Goal: Task Accomplishment & Management: Use online tool/utility

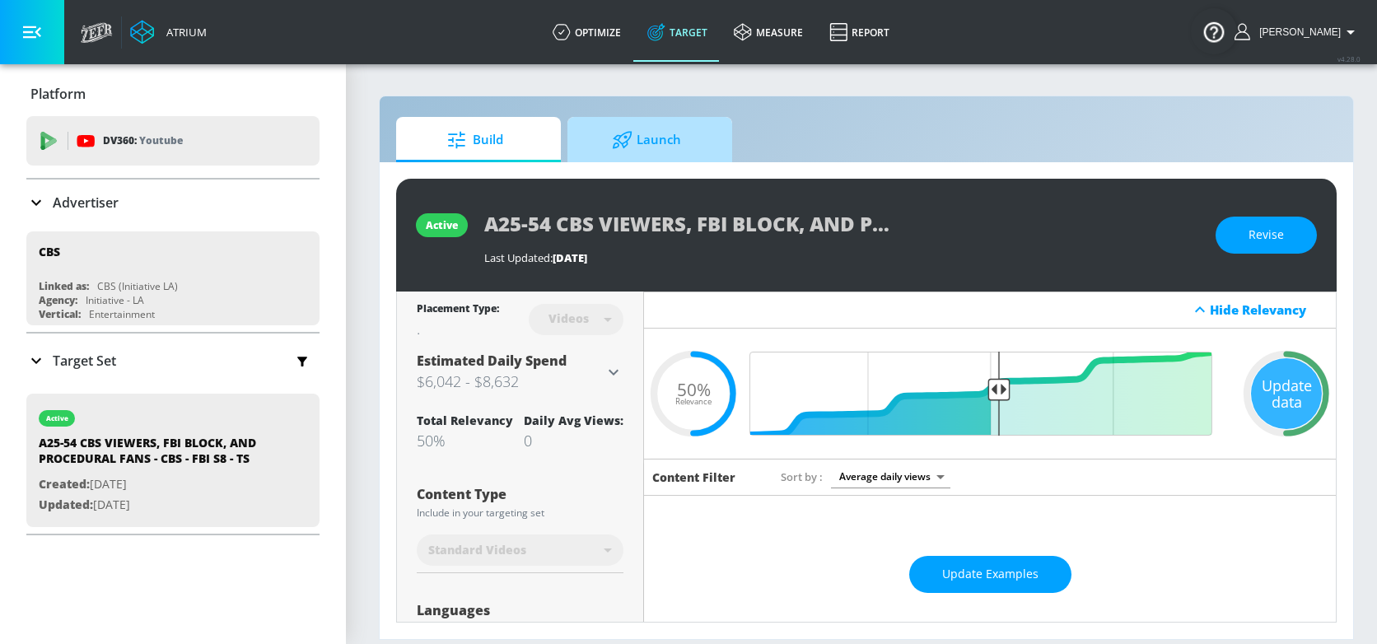
click at [675, 138] on span "Launch" at bounding box center [646, 140] width 125 height 40
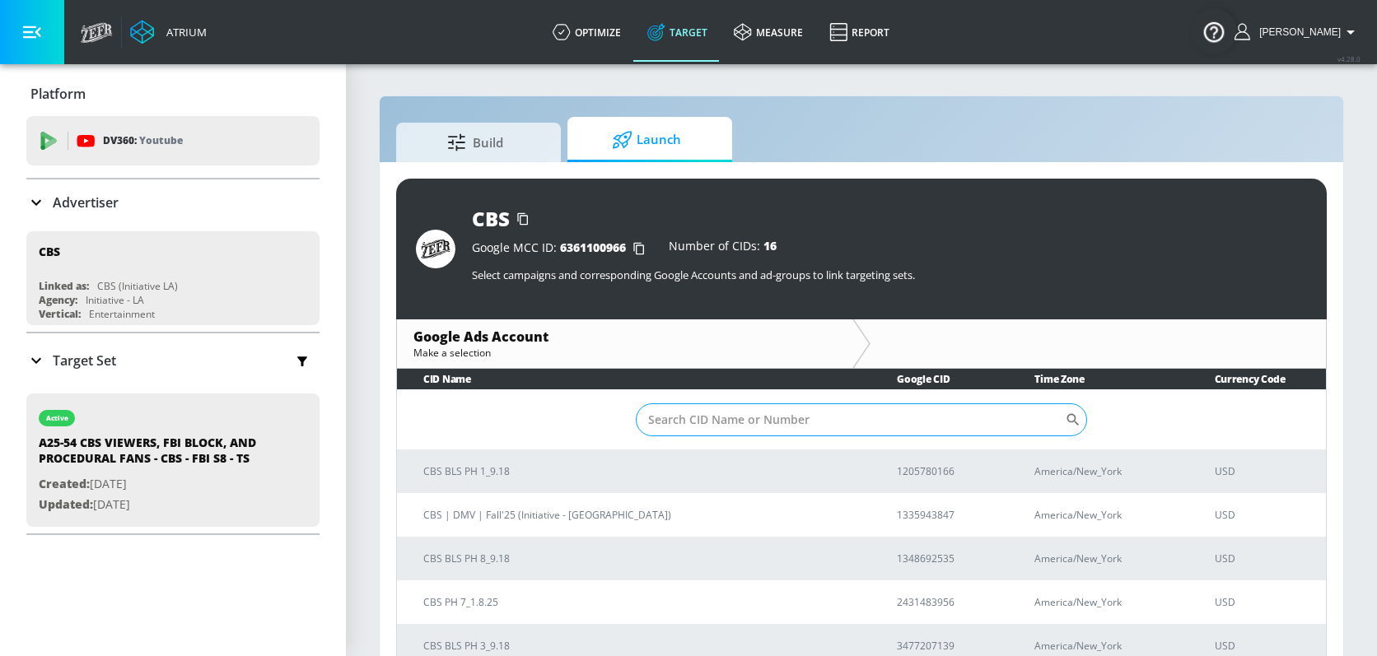
click at [893, 415] on input "Sort By" at bounding box center [850, 420] width 429 height 33
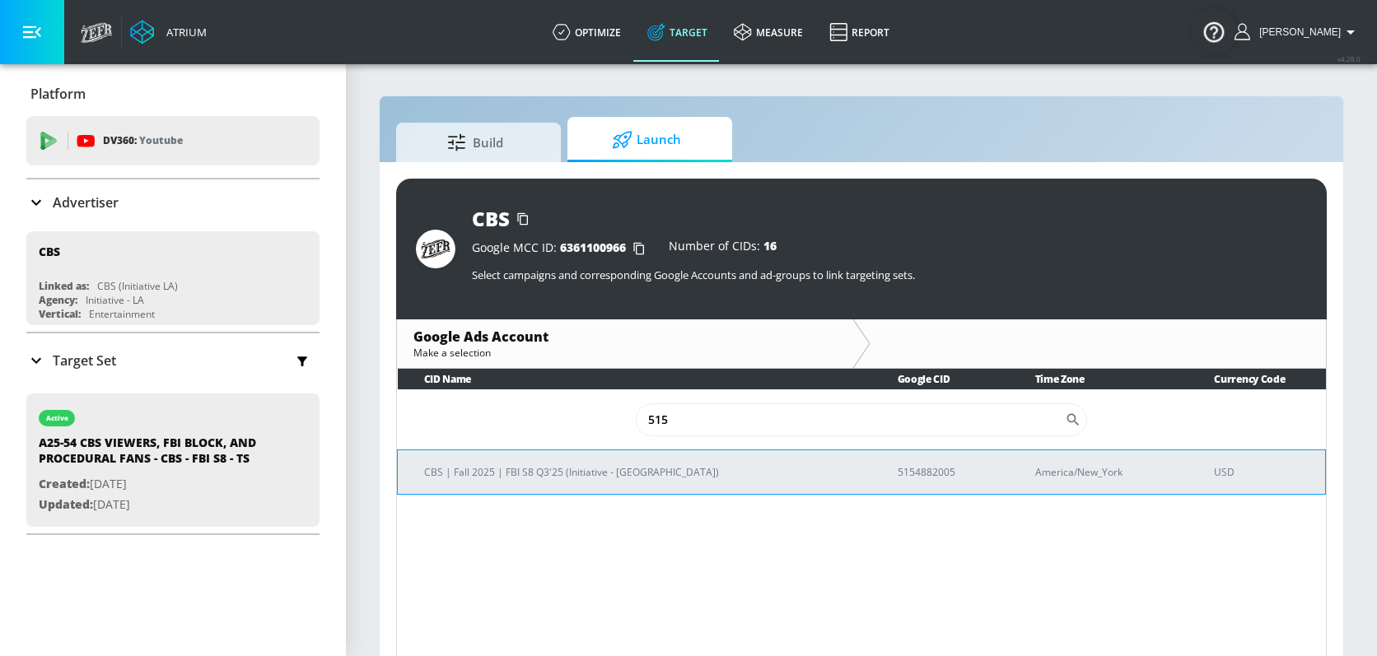
type input "515"
click at [898, 470] on p "5154882005" at bounding box center [947, 472] width 98 height 17
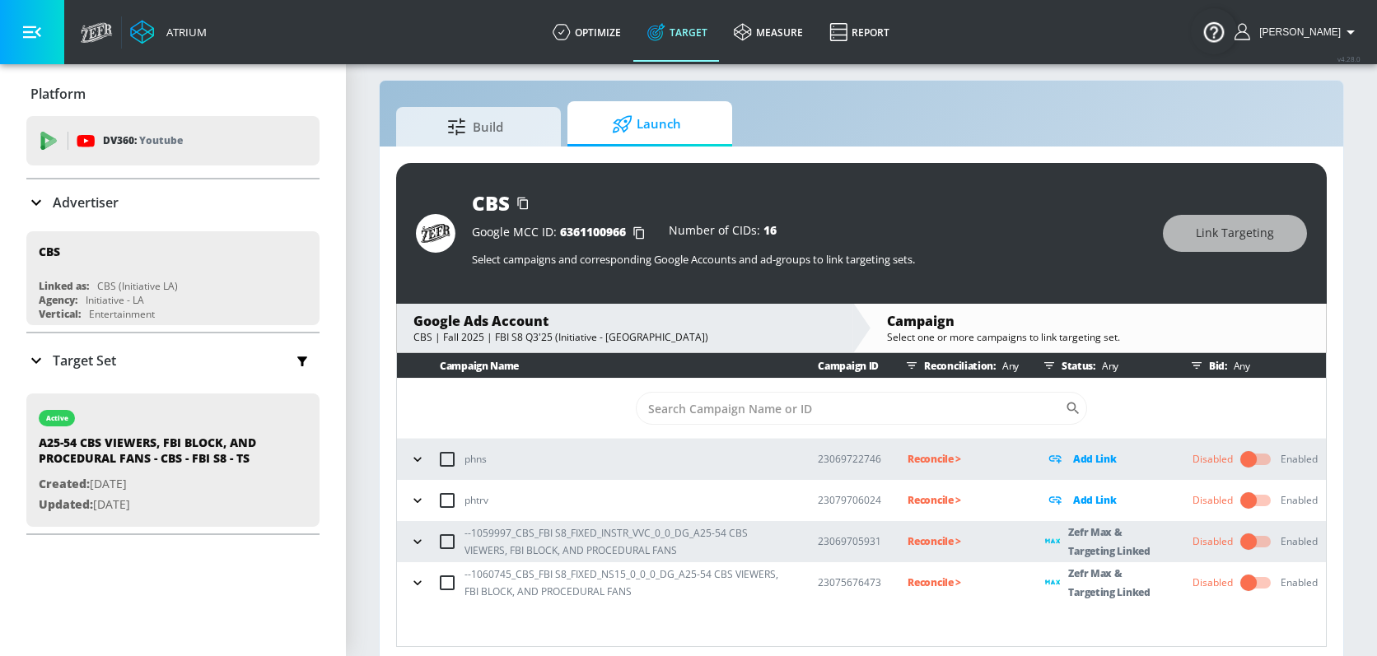
scroll to position [24, 0]
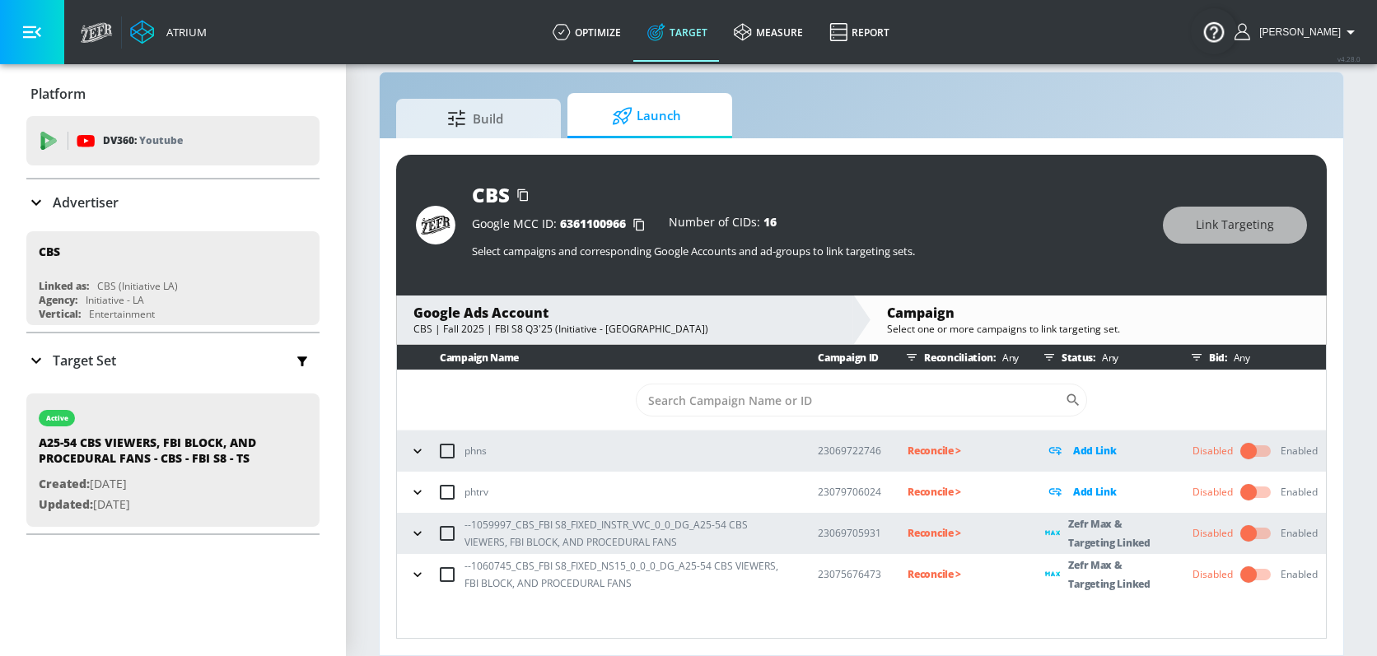
click at [413, 535] on icon "button" at bounding box center [417, 533] width 16 height 16
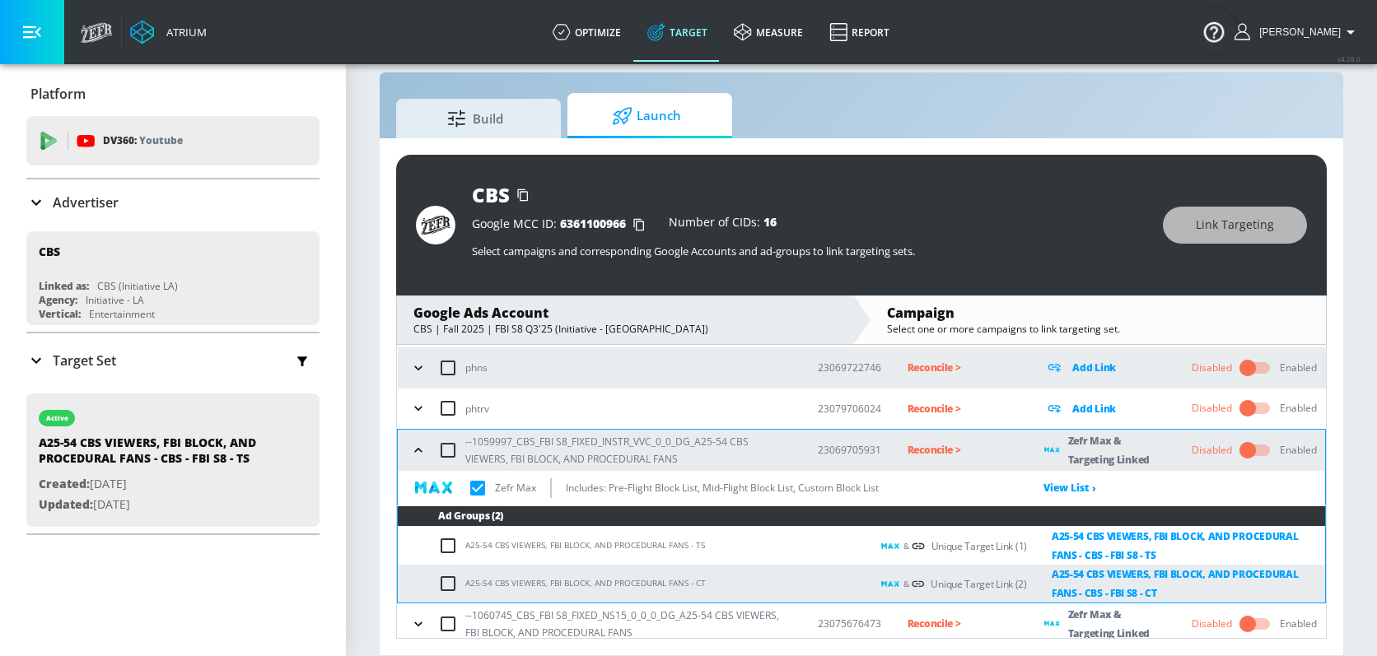
scroll to position [90, 0]
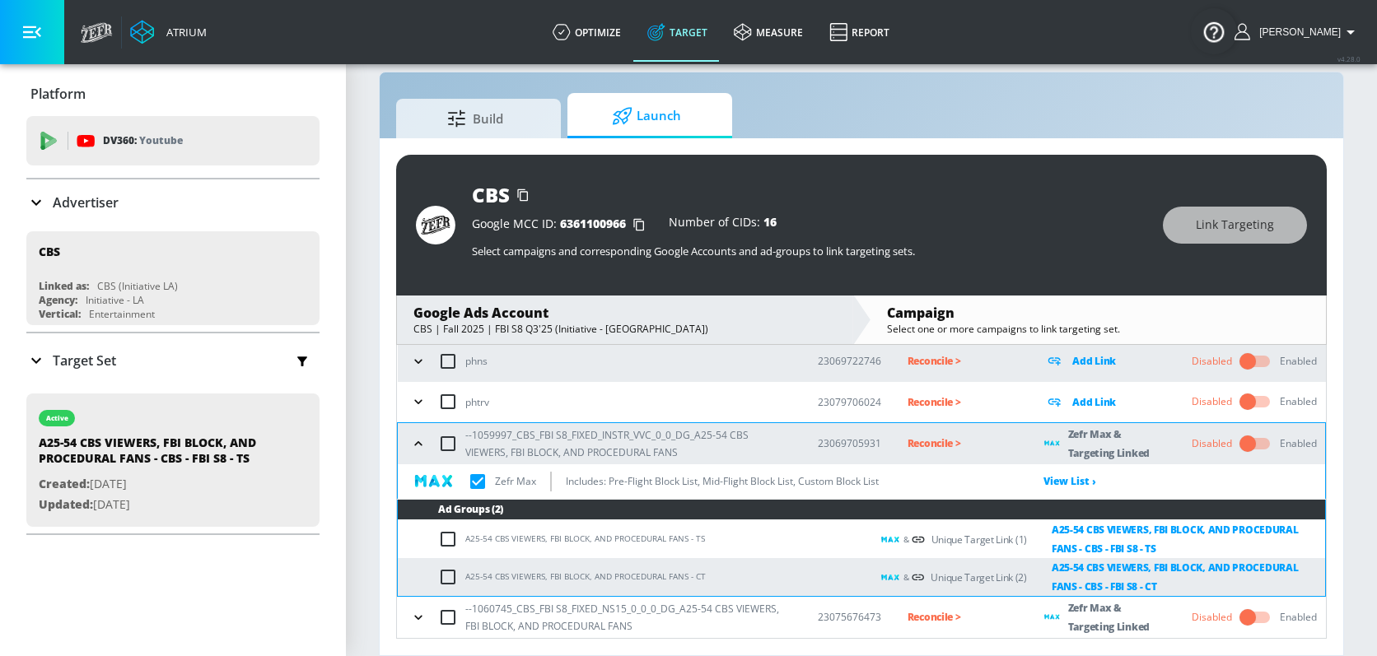
click at [925, 437] on p "Reconcile >" at bounding box center [963, 443] width 111 height 19
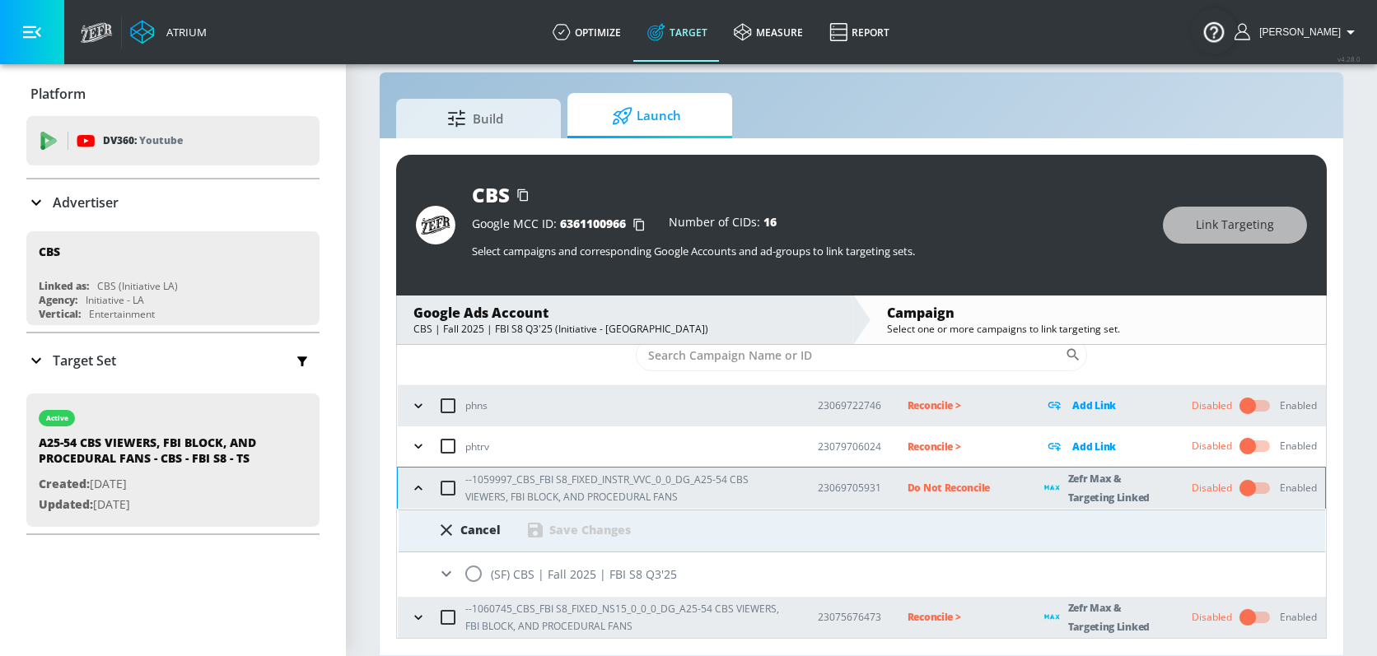
scroll to position [45, 0]
click at [473, 572] on input "radio" at bounding box center [473, 574] width 35 height 35
radio input "true"
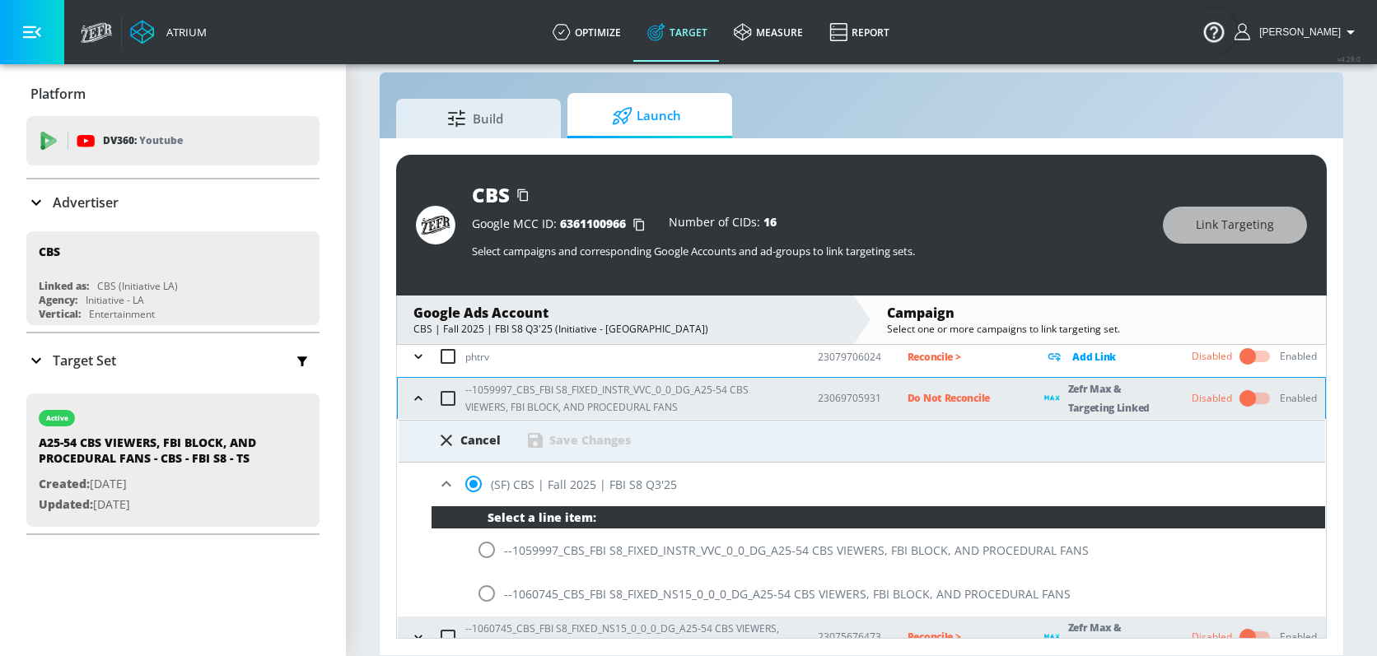
scroll to position [155, 0]
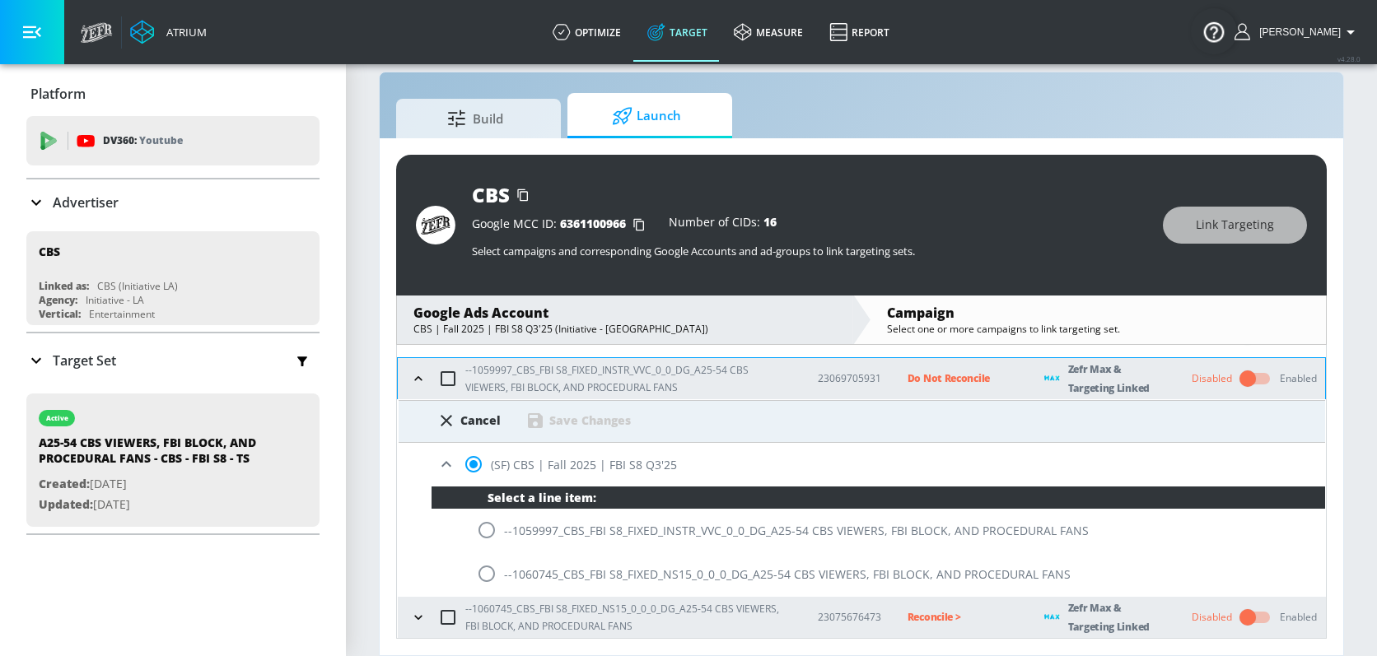
click at [484, 529] on input "radio" at bounding box center [486, 530] width 35 height 35
radio input "true"
click at [554, 420] on div "Save Changes" at bounding box center [590, 421] width 82 height 16
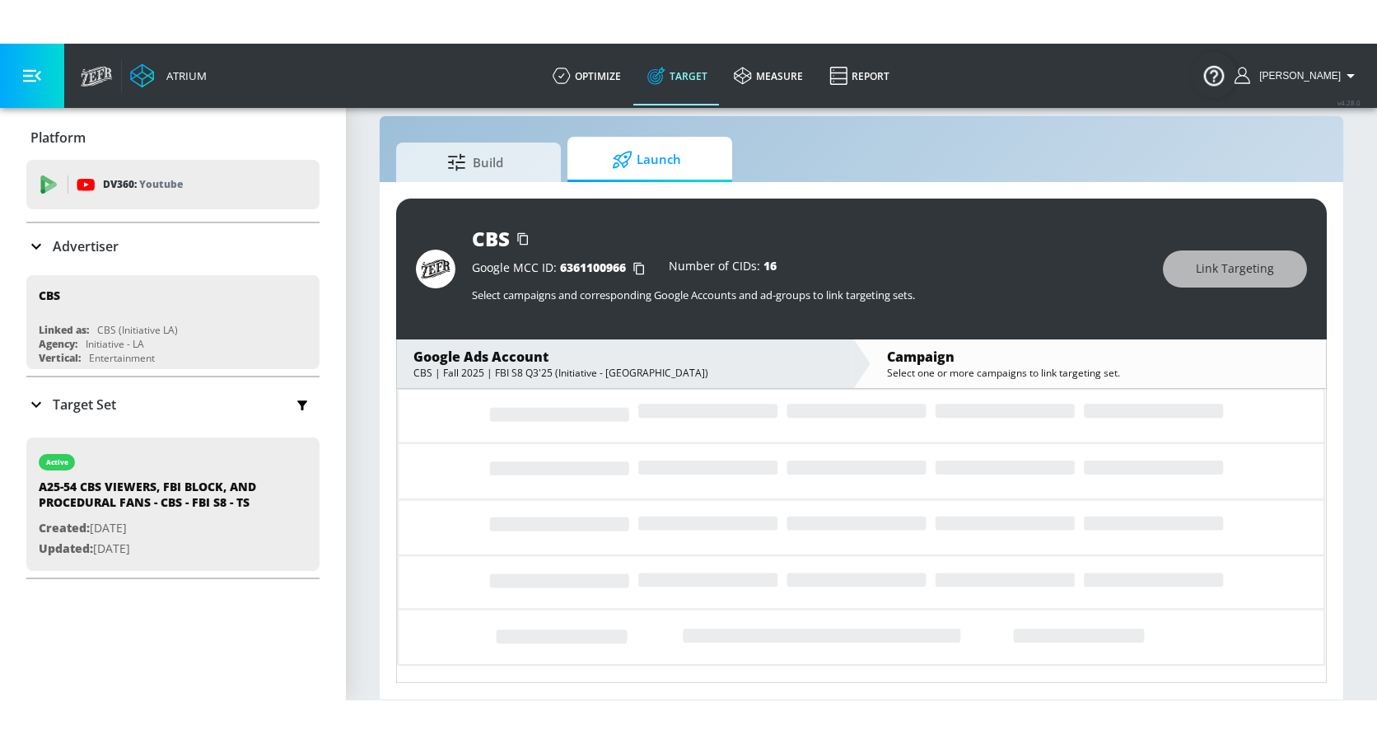
scroll to position [0, 0]
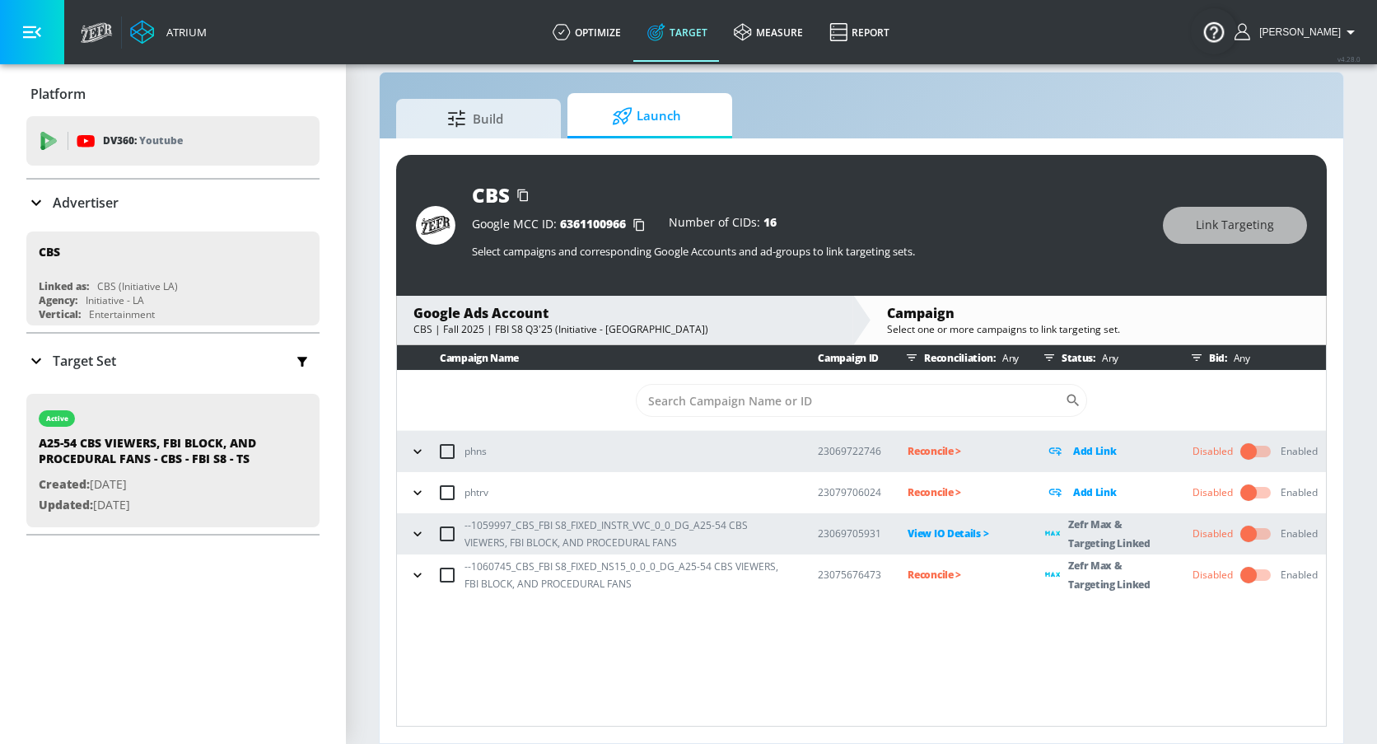
click at [931, 572] on p "Reconcile >" at bounding box center [963, 574] width 111 height 19
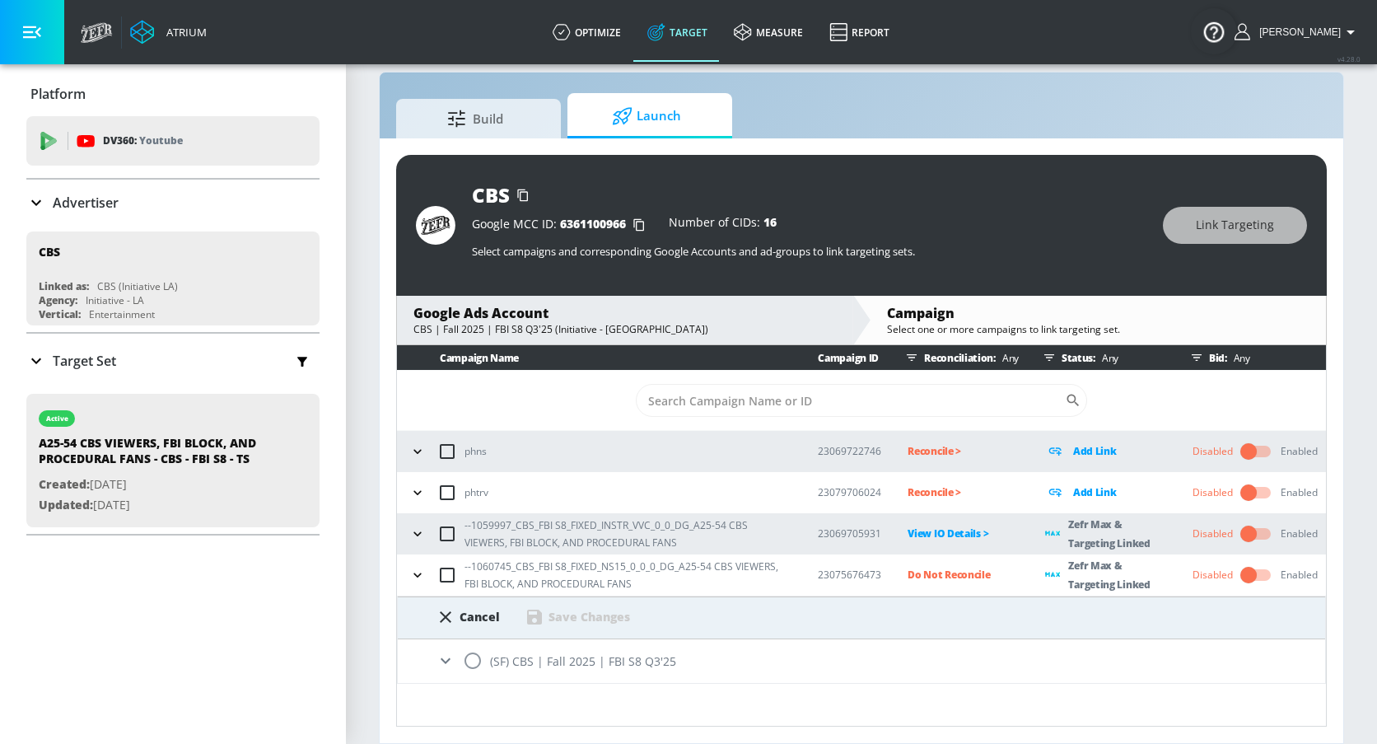
click at [474, 643] on input "radio" at bounding box center [472, 660] width 35 height 35
radio input "true"
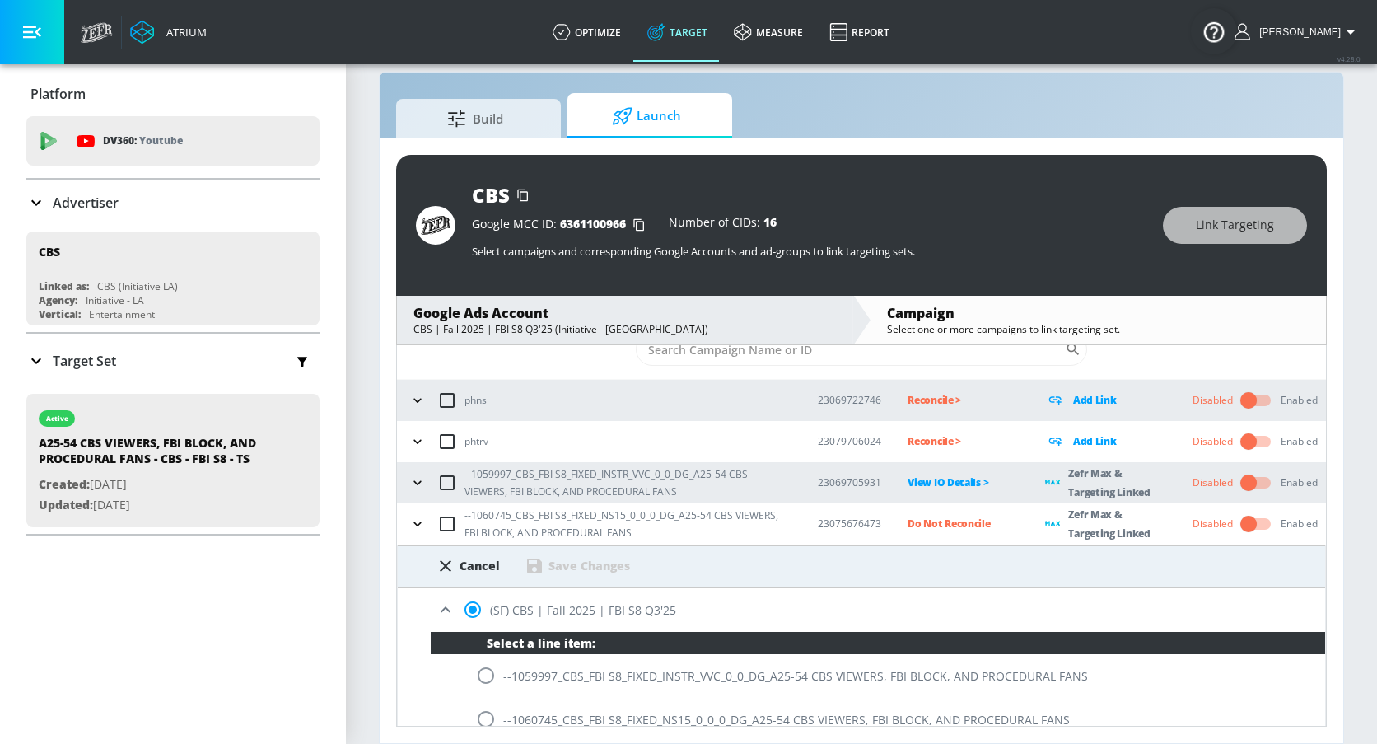
scroll to position [68, 0]
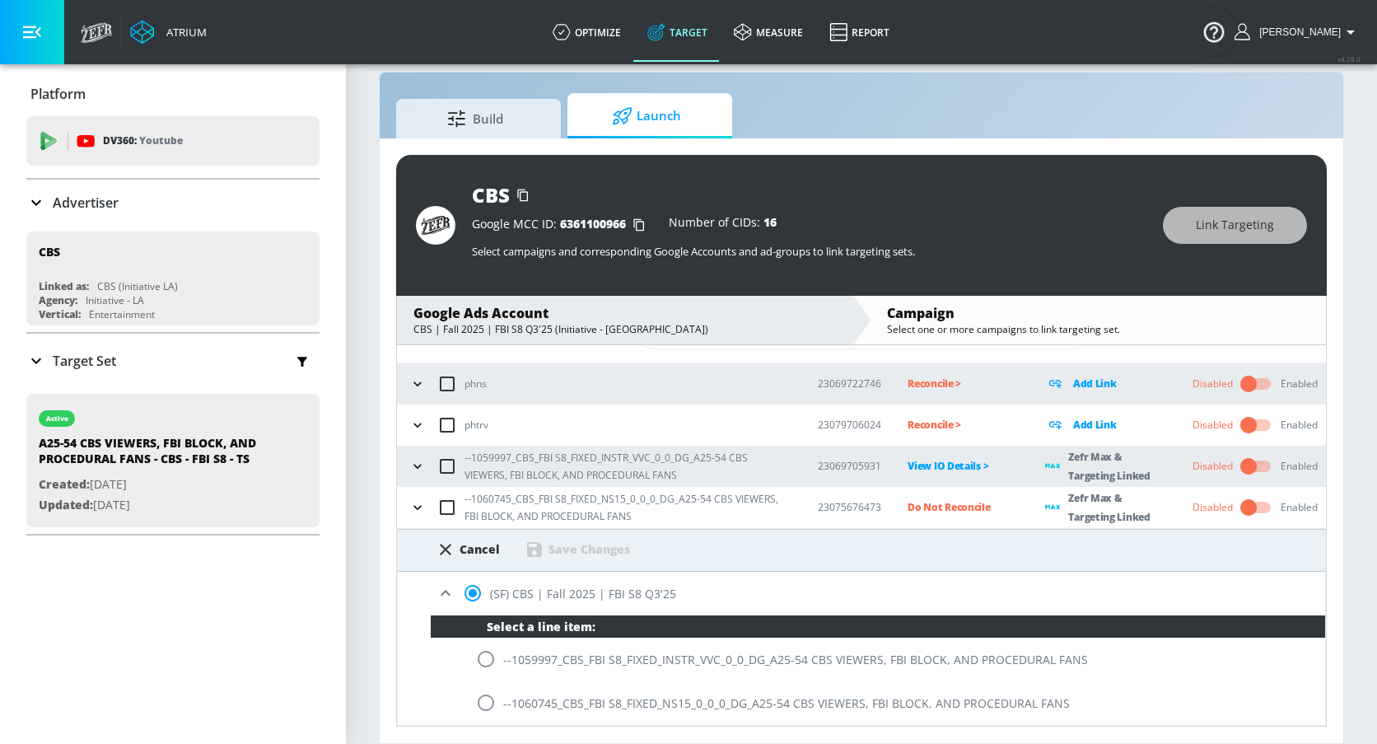
click at [489, 643] on input "radio" at bounding box center [486, 702] width 35 height 35
radio input "true"
click at [564, 554] on div "Save Changes" at bounding box center [590, 549] width 82 height 16
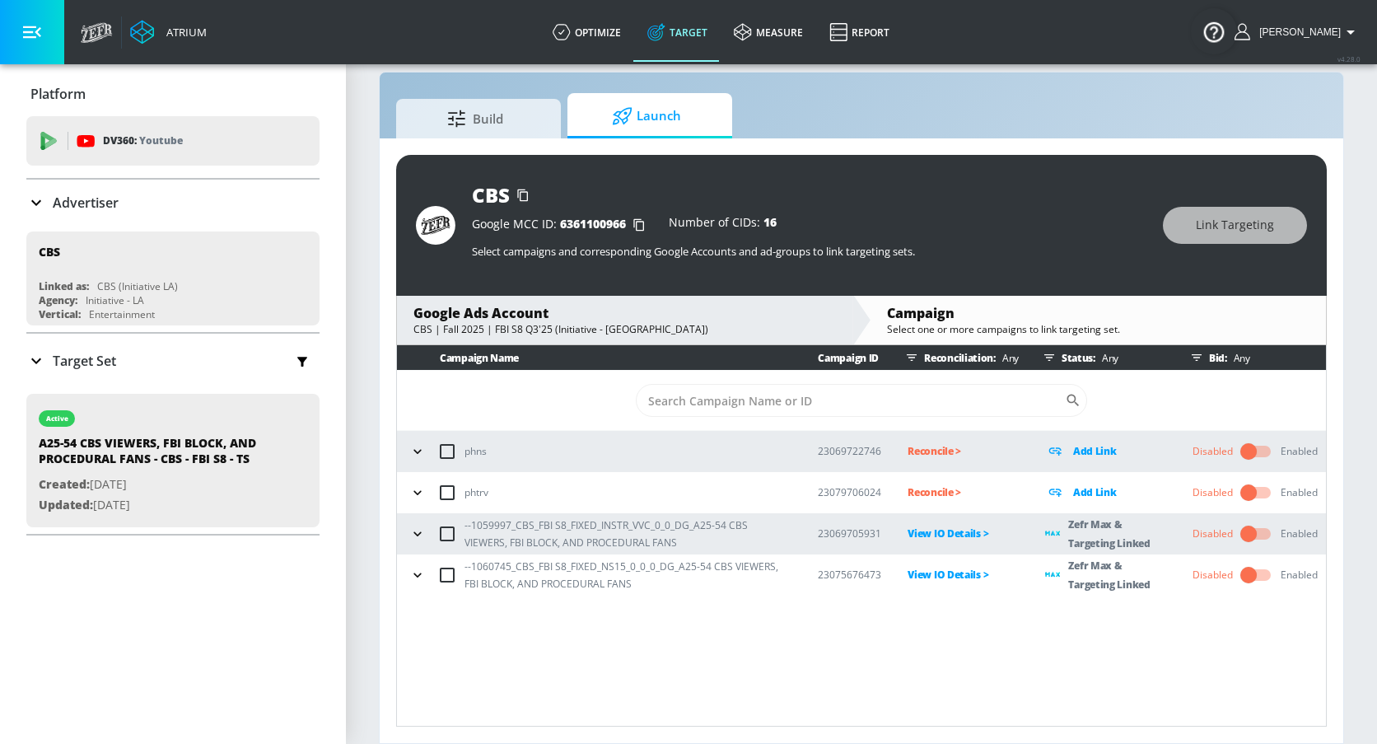
scroll to position [0, 0]
click at [420, 531] on icon "button" at bounding box center [416, 533] width 7 height 4
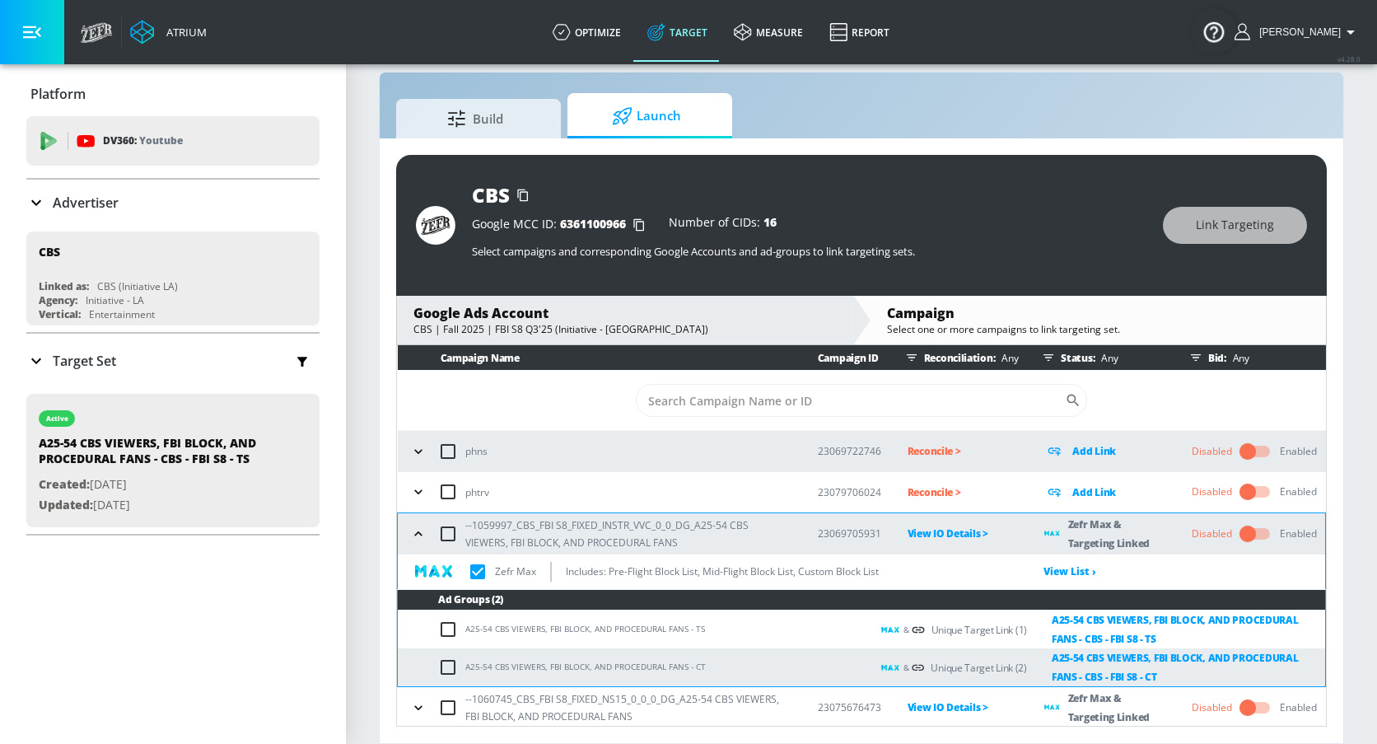
scroll to position [2, 0]
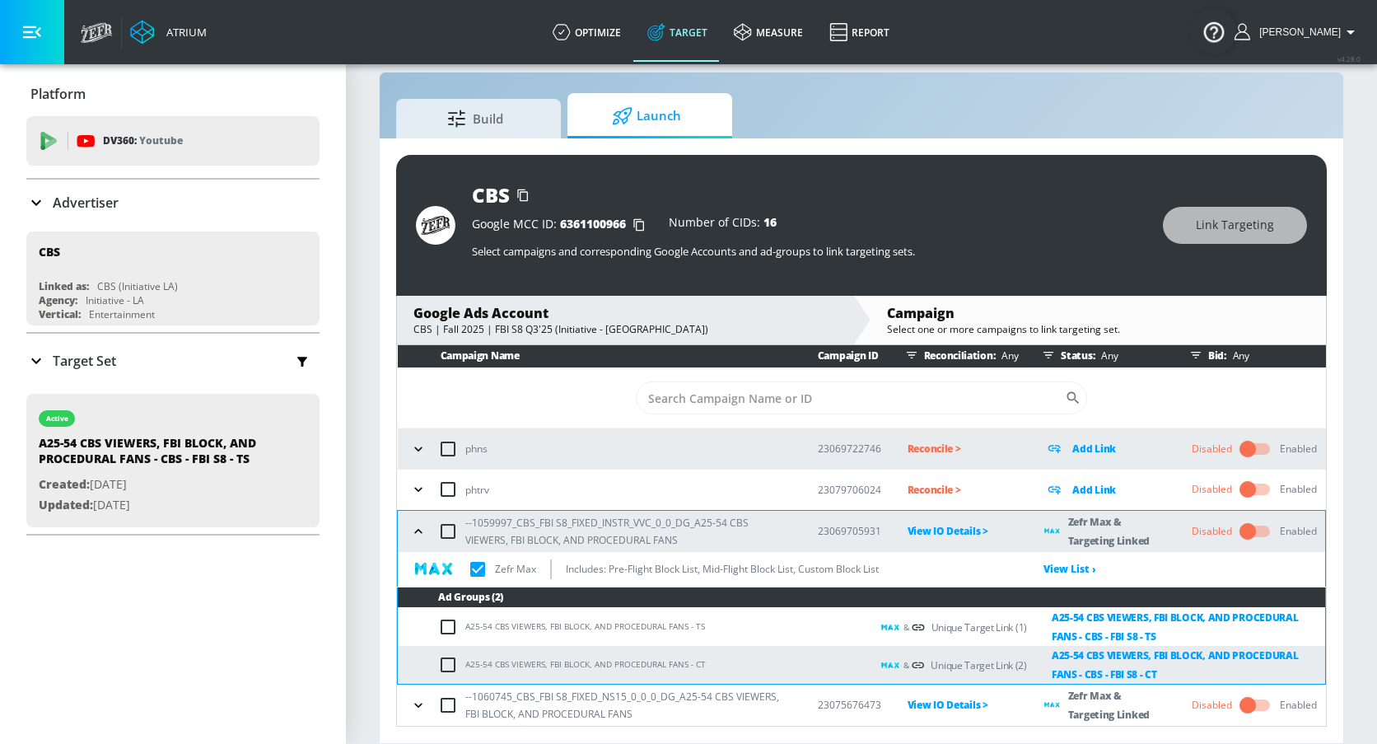
click at [423, 531] on icon "button" at bounding box center [418, 531] width 16 height 16
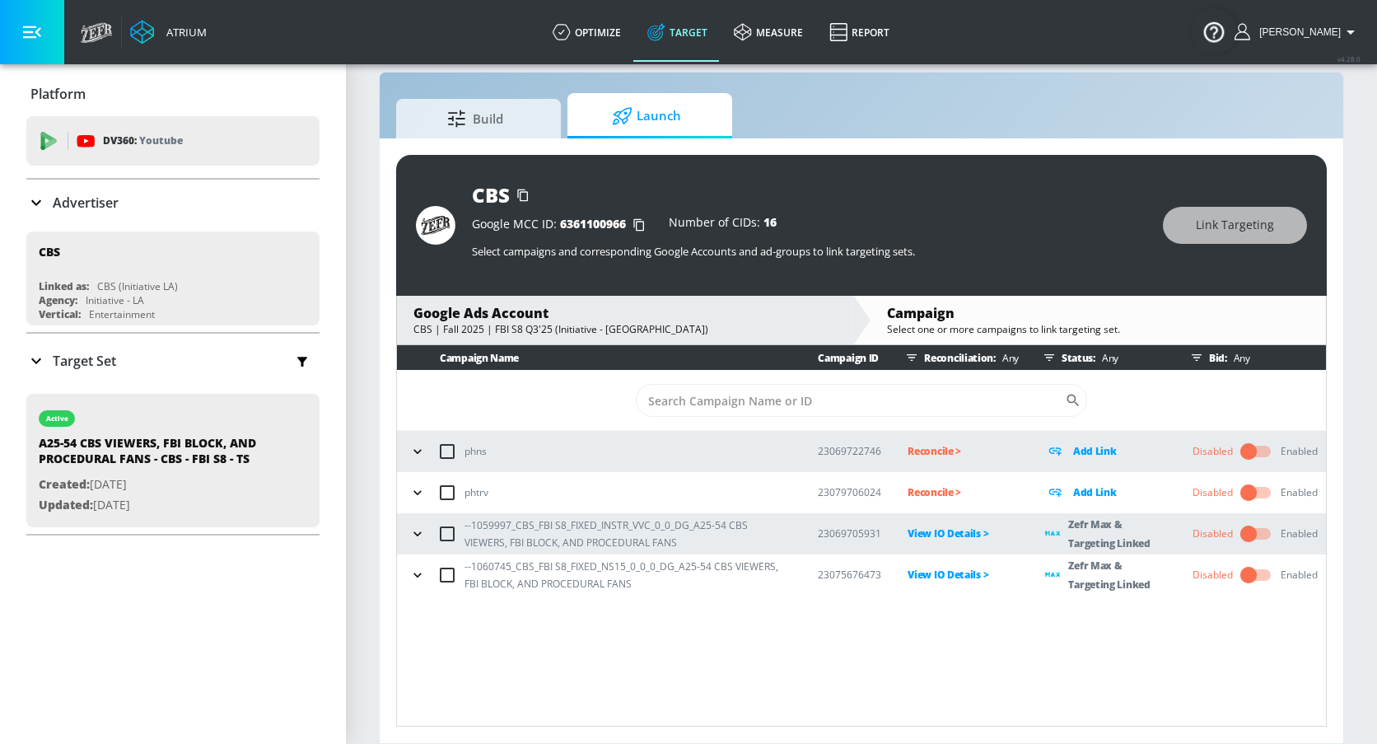
scroll to position [0, 0]
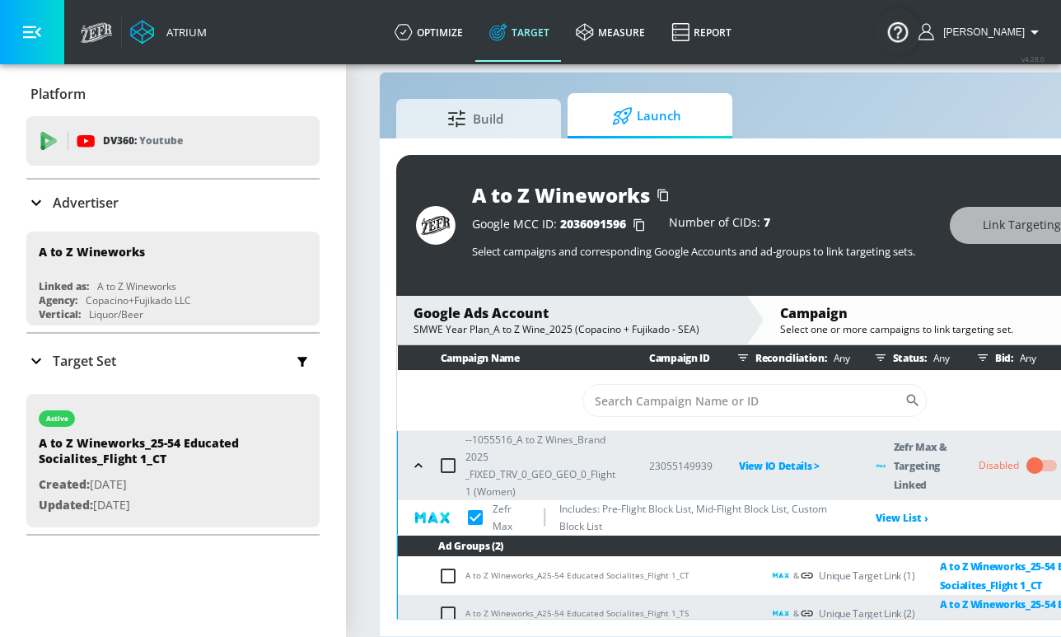
scroll to position [147, 0]
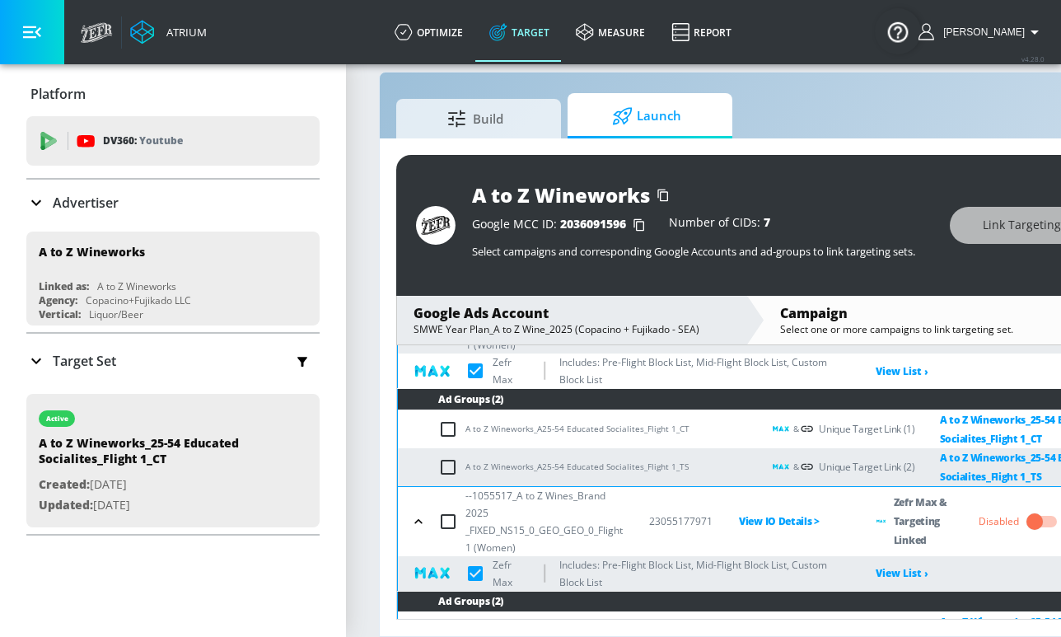
checkbox input "true"
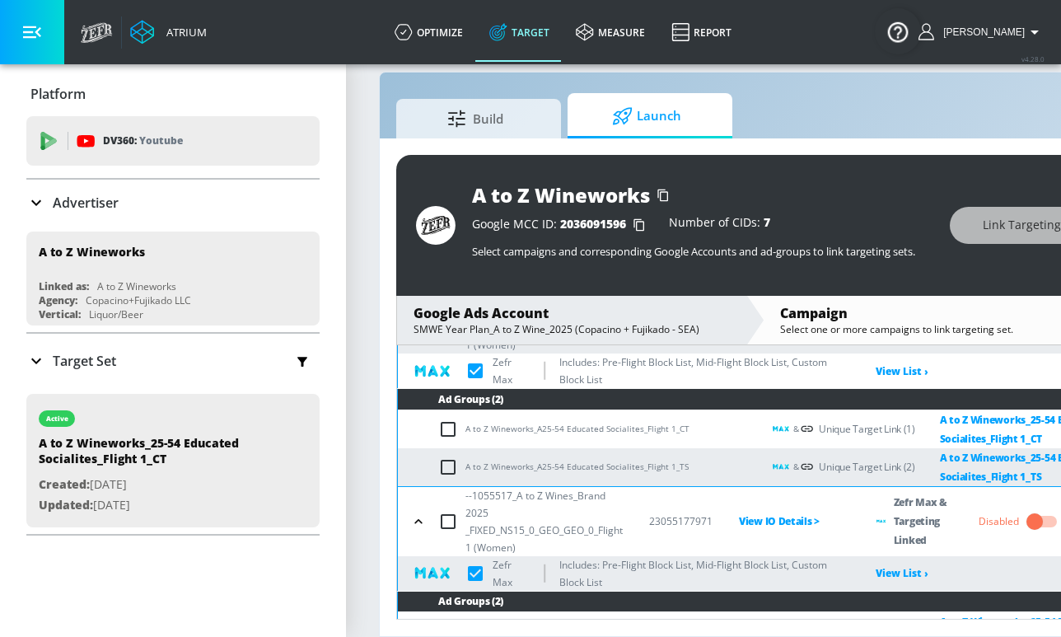
checkbox input "true"
